Goal: Information Seeking & Learning: Stay updated

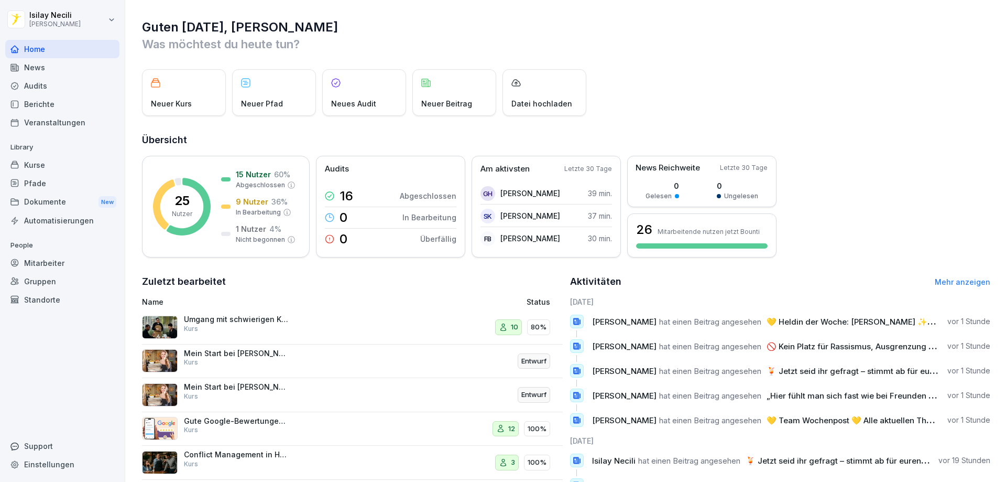
click at [31, 67] on div "News" at bounding box center [62, 67] width 114 height 18
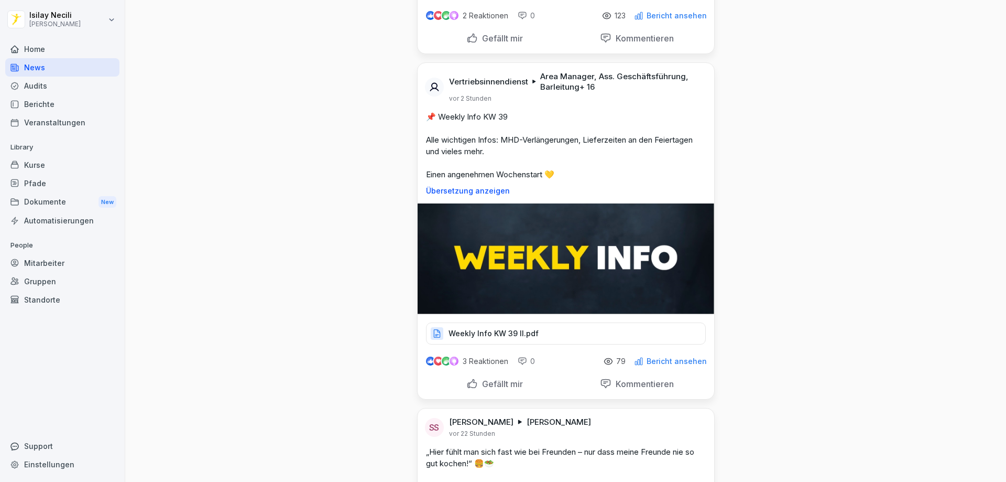
scroll to position [419, 0]
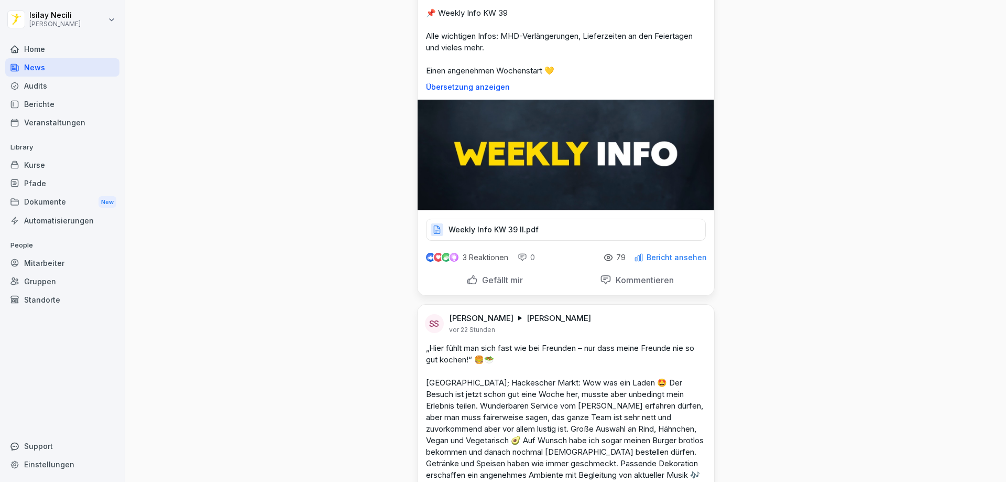
click at [512, 237] on div "Weekly Info KW 39 II.pdf" at bounding box center [566, 230] width 280 height 22
click at [532, 234] on div "Weekly Info KW 39 II.pdf" at bounding box center [566, 230] width 280 height 22
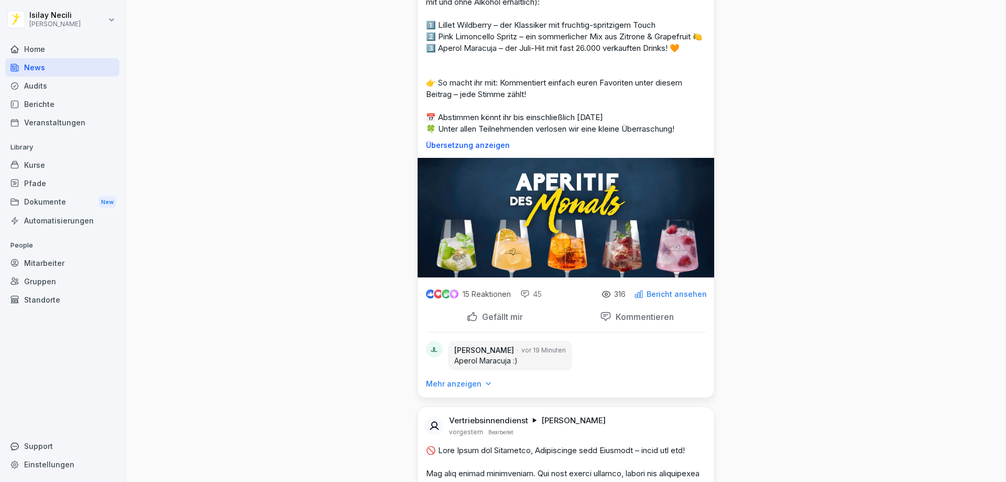
scroll to position [1153, 0]
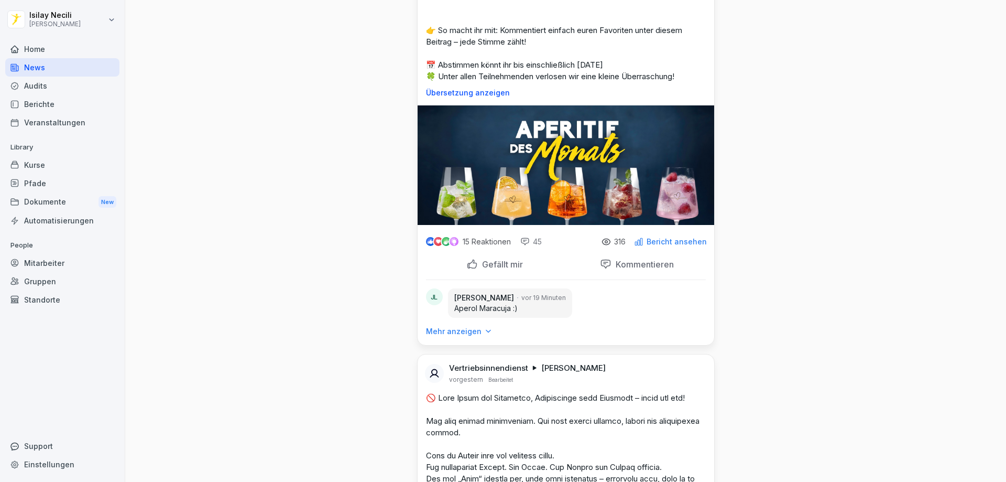
click at [471, 336] on p "Mehr anzeigen" at bounding box center [454, 331] width 56 height 10
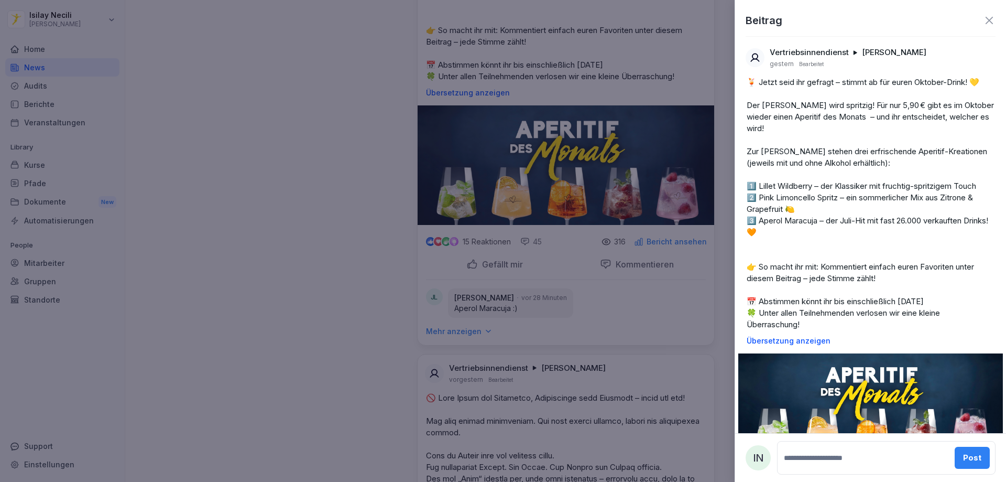
click at [474, 339] on div at bounding box center [503, 241] width 1006 height 482
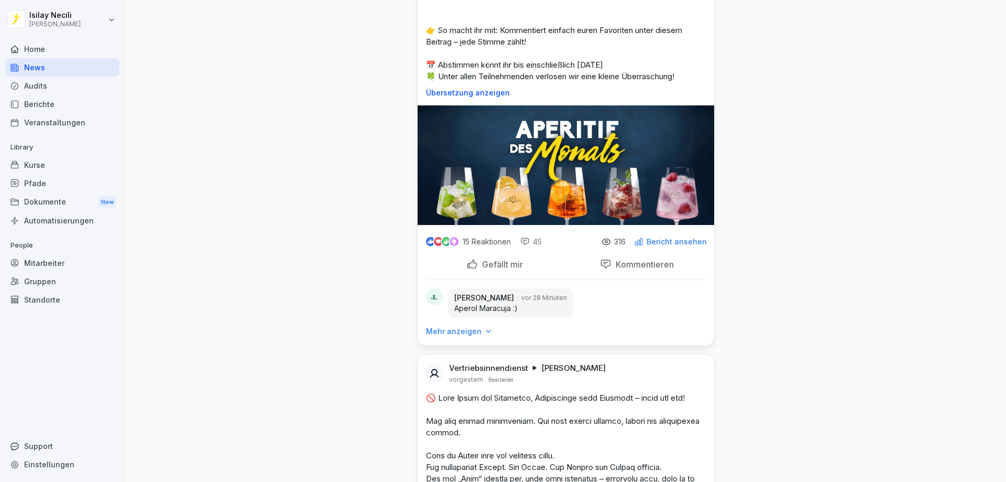
click at [462, 336] on p "Mehr anzeigen" at bounding box center [454, 331] width 56 height 10
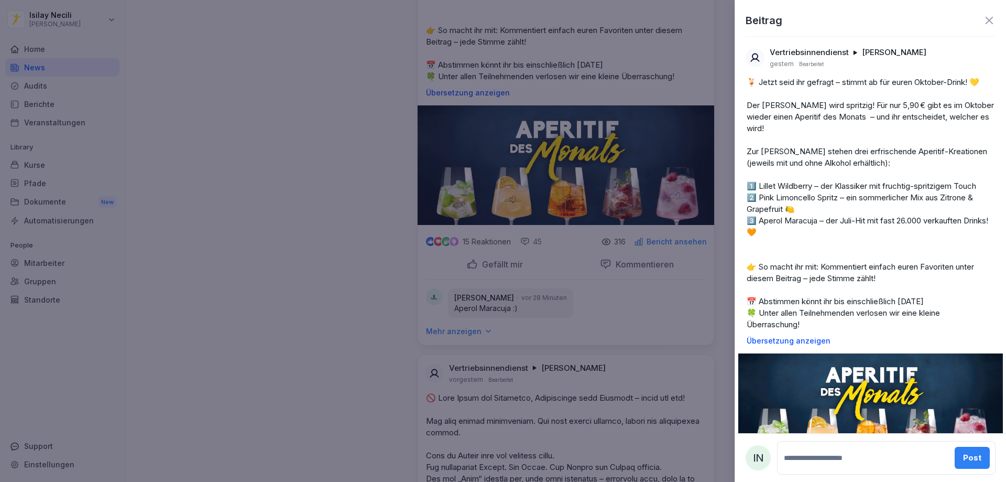
click at [467, 340] on div at bounding box center [503, 241] width 1006 height 482
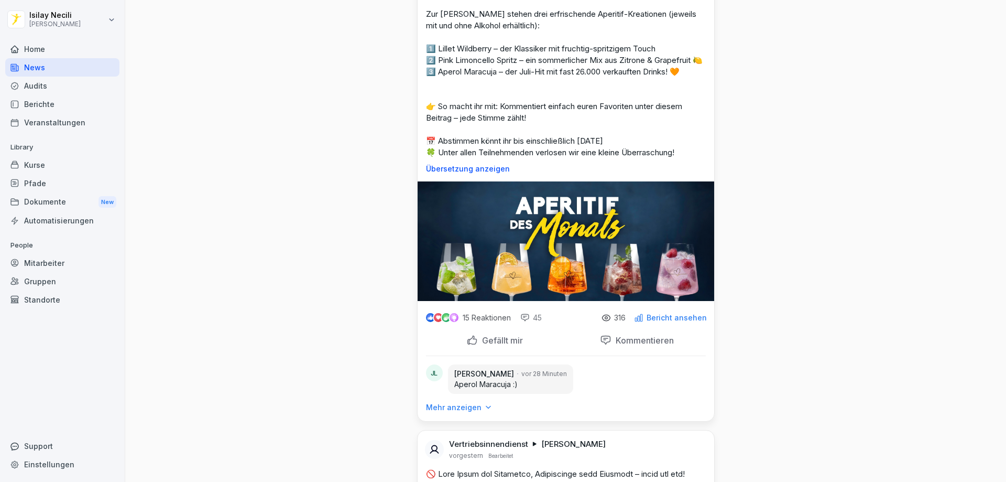
scroll to position [1100, 0]
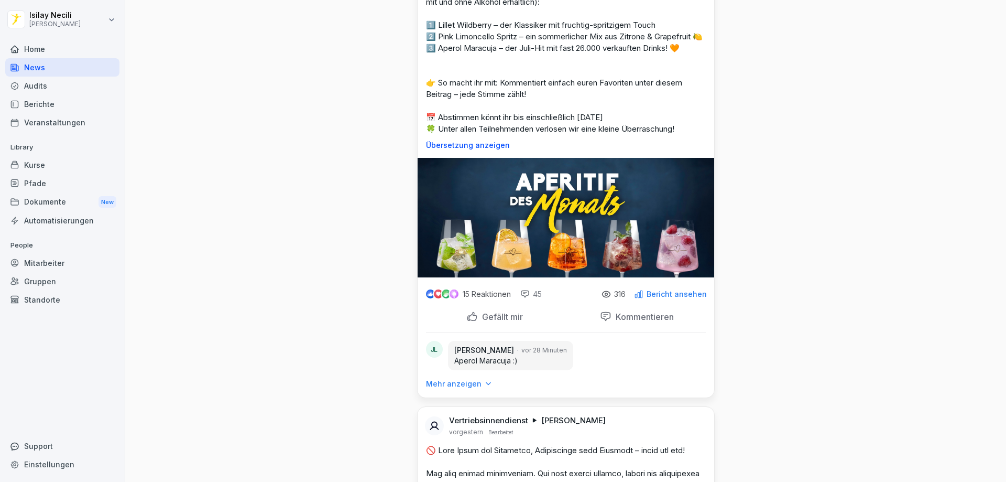
click at [600, 322] on div "Kommentieren" at bounding box center [637, 317] width 74 height 12
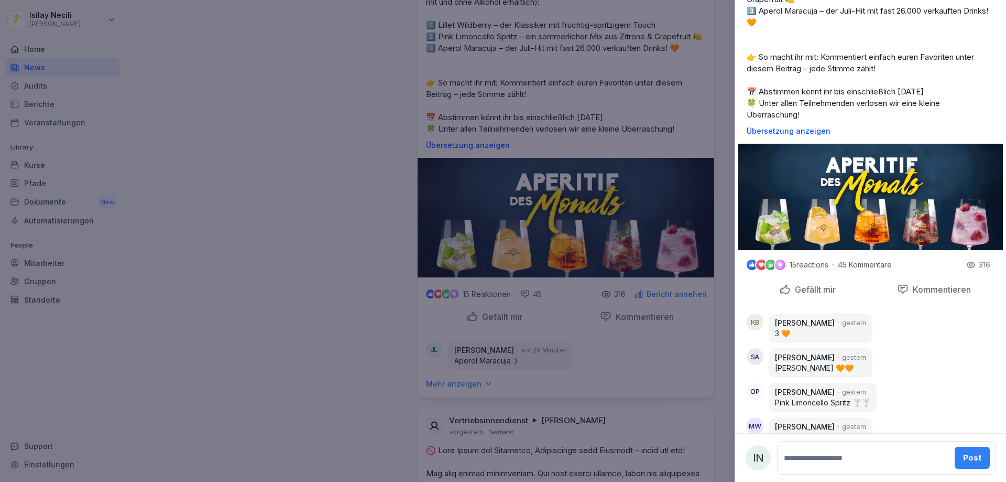
scroll to position [262, 0]
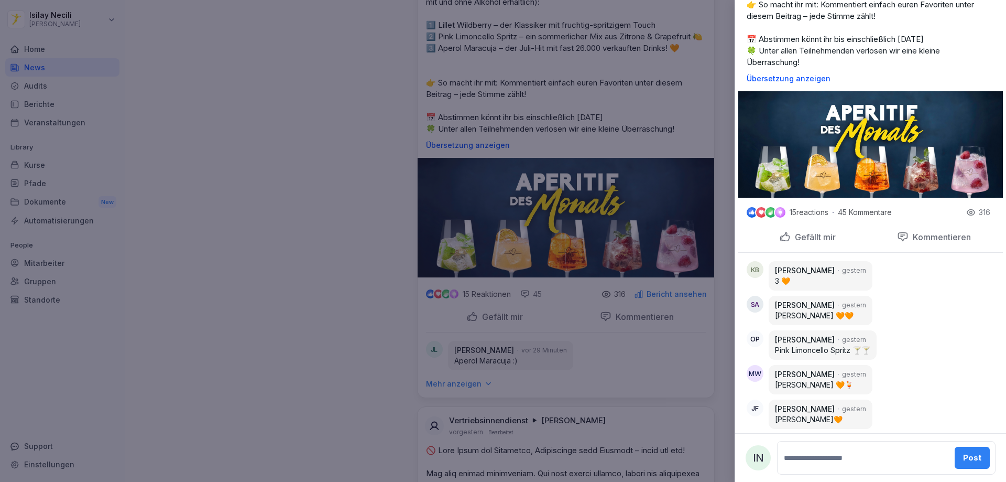
click at [804, 461] on textarea at bounding box center [865, 457] width 167 height 21
type textarea "**********"
click at [968, 460] on div "Post" at bounding box center [972, 458] width 18 height 12
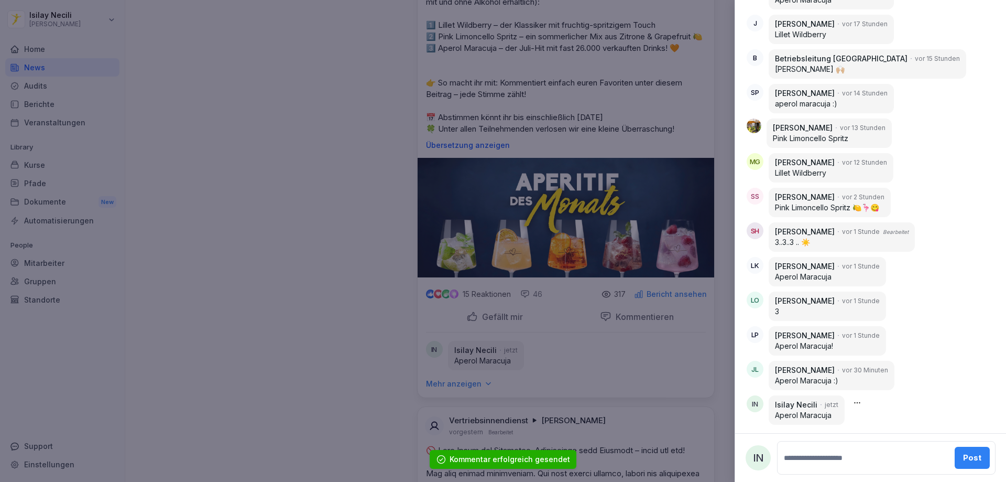
scroll to position [1693, 0]
click at [648, 392] on div at bounding box center [503, 241] width 1006 height 482
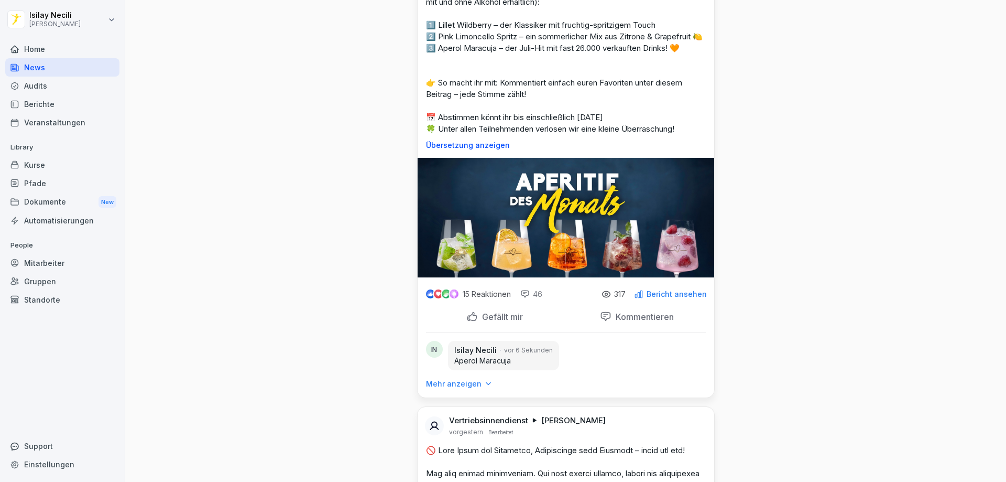
click at [499, 322] on p "Gefällt mir" at bounding box center [500, 316] width 45 height 10
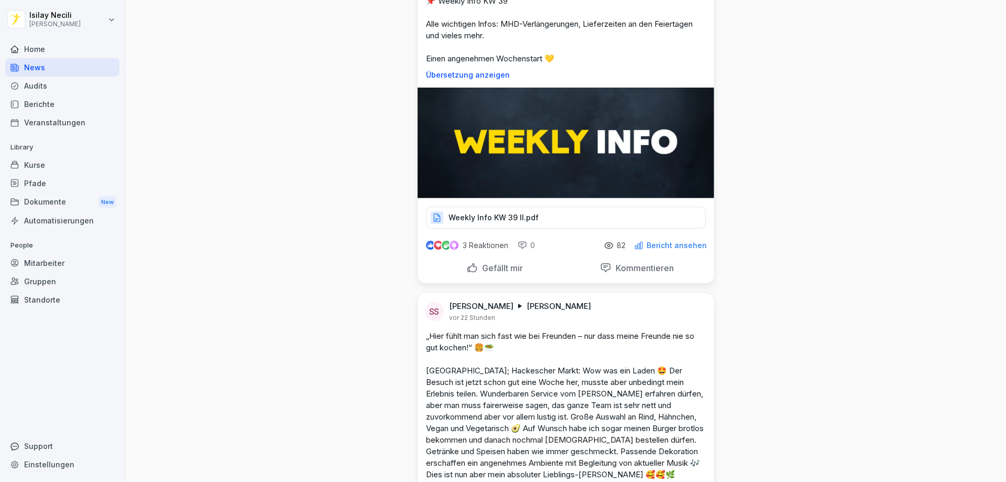
scroll to position [472, 0]
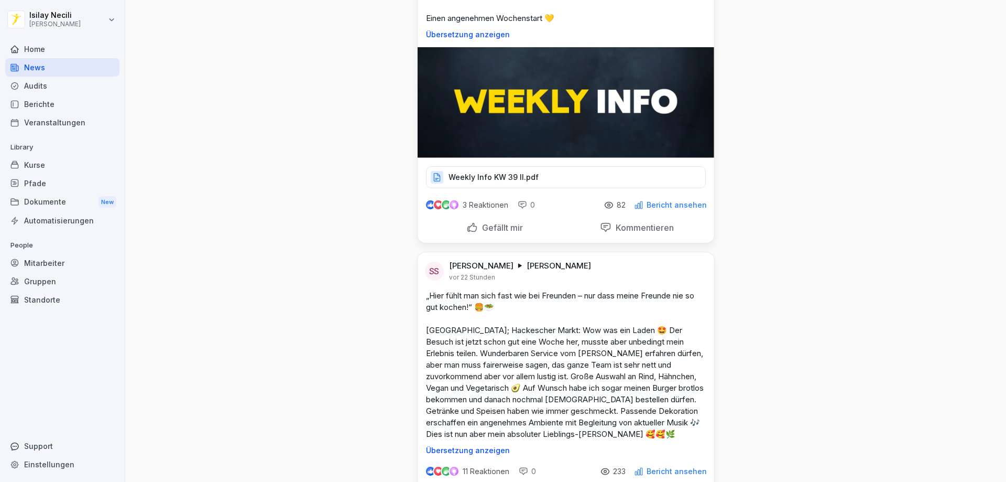
click at [539, 178] on div "Weekly Info KW 39 II.pdf" at bounding box center [566, 177] width 280 height 22
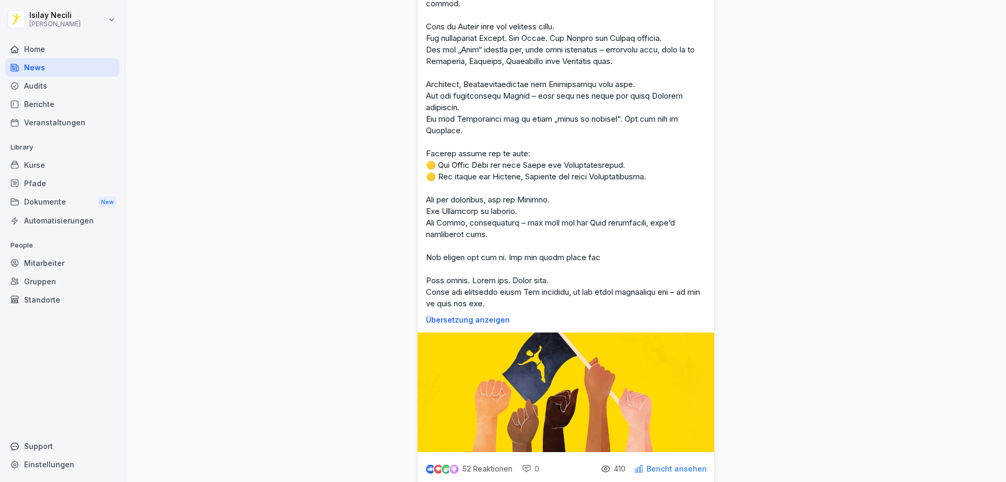
scroll to position [1624, 0]
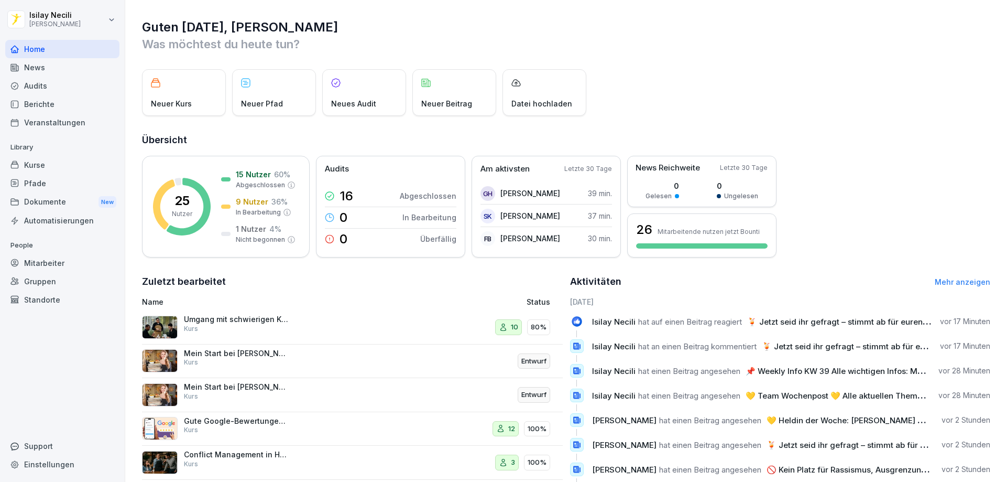
click at [43, 66] on div "News" at bounding box center [62, 67] width 114 height 18
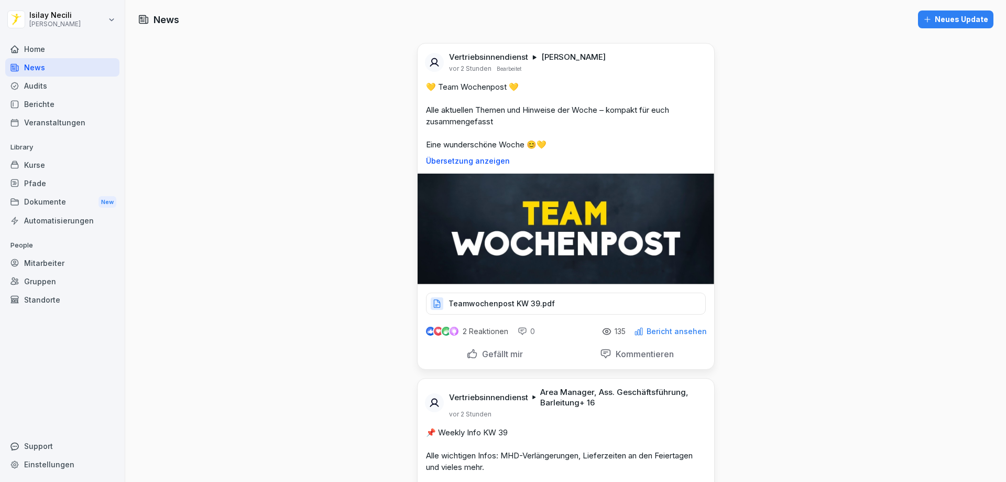
click at [493, 306] on p "Teamwochenpost KW 39.pdf" at bounding box center [502, 303] width 106 height 10
click at [499, 299] on p "Teamwochenpost KW 39.pdf" at bounding box center [502, 303] width 106 height 10
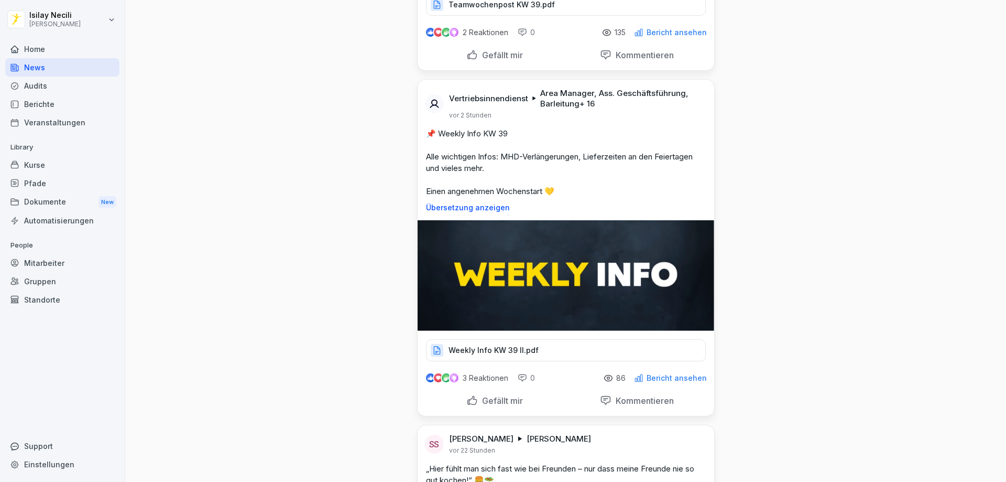
scroll to position [367, 0]
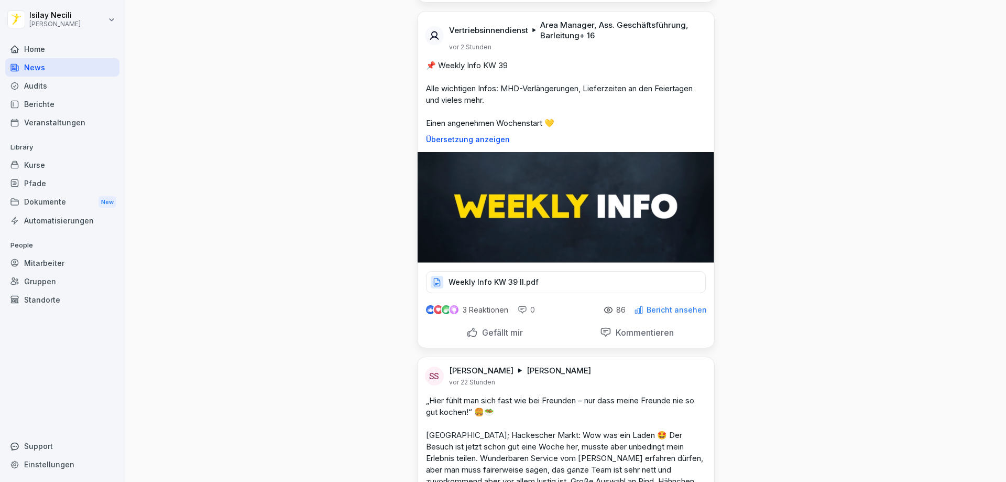
click at [532, 287] on div "Weekly Info KW 39 II.pdf" at bounding box center [566, 282] width 280 height 22
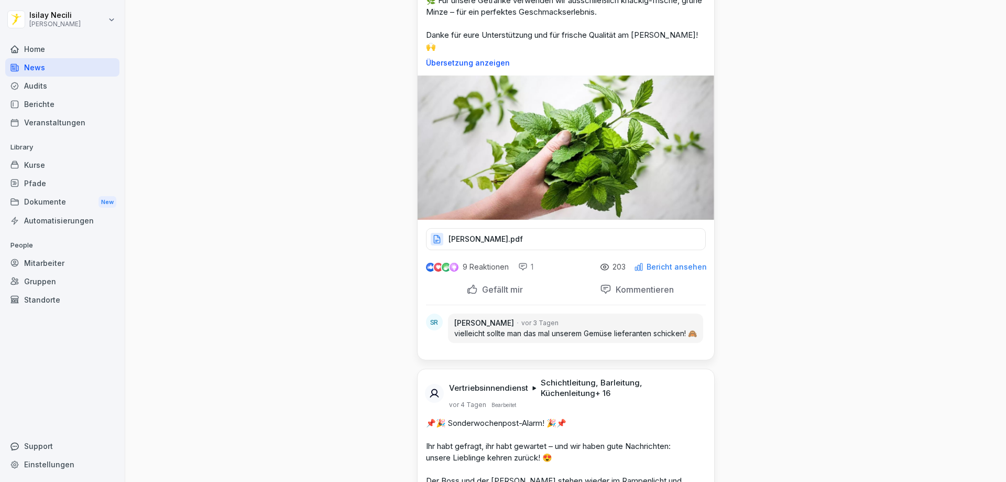
scroll to position [2411, 0]
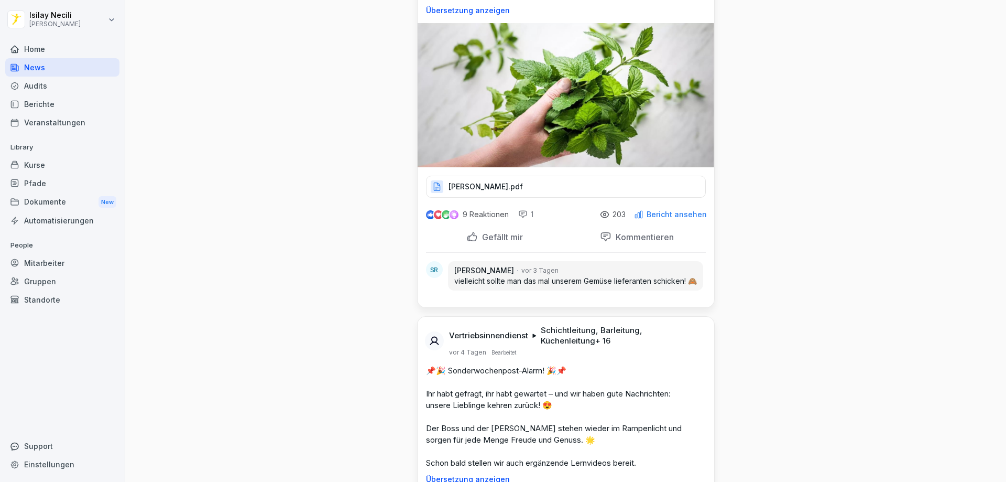
click at [565, 176] on div "[PERSON_NAME].pdf" at bounding box center [566, 187] width 280 height 22
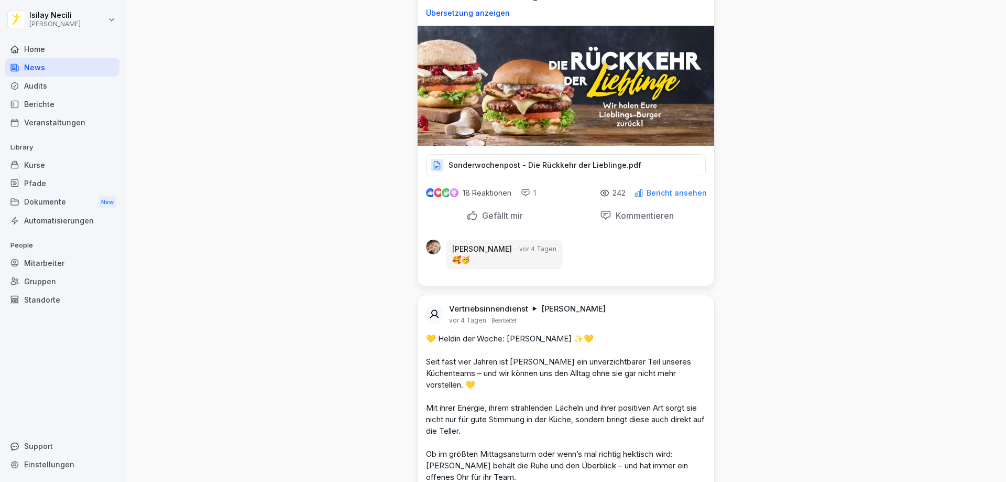
scroll to position [2882, 0]
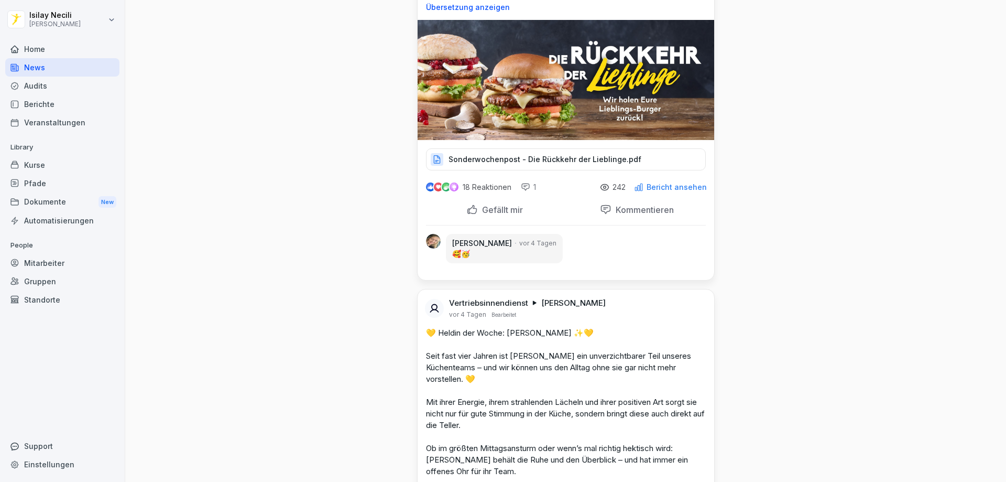
click at [509, 156] on p "Sonderwochenpost - Die Rückkehr der Lieblinge.pdf" at bounding box center [545, 159] width 193 height 10
click at [572, 150] on div "Sonderwochenpost - Die Rückkehr der Lieblinge.pdf" at bounding box center [566, 159] width 280 height 22
